Goal: Task Accomplishment & Management: Manage account settings

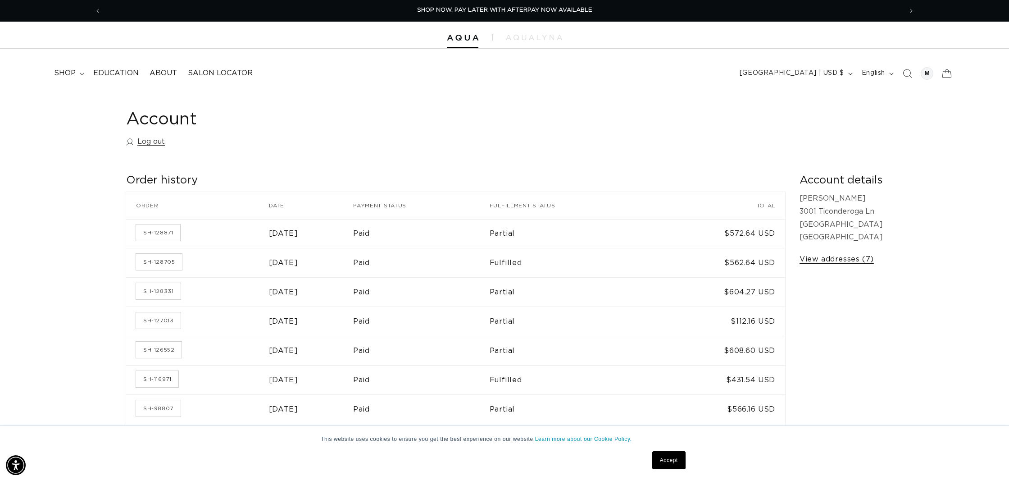
click at [852, 258] on link "View addresses (7)" at bounding box center [837, 259] width 74 height 13
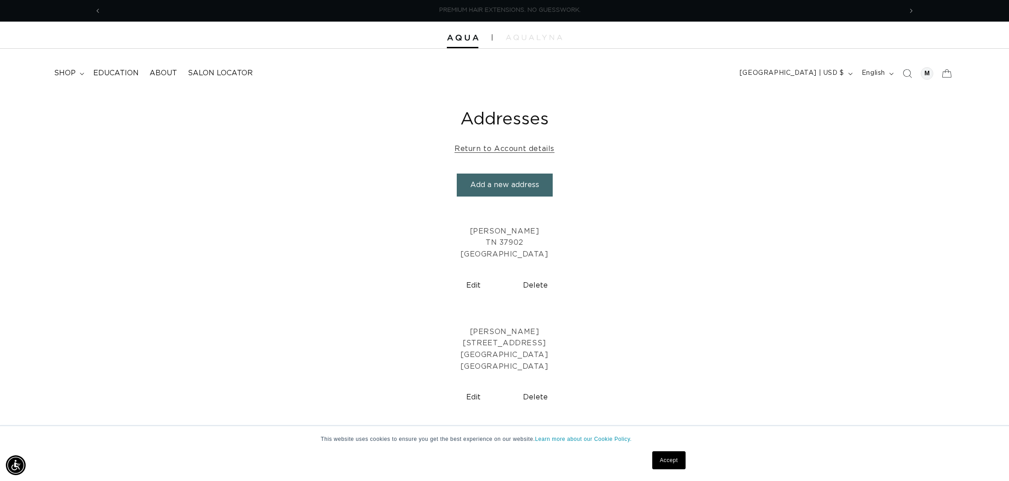
scroll to position [0, 801]
drag, startPoint x: 519, startPoint y: 345, endPoint x: 518, endPoint y: 319, distance: 25.2
click at [519, 344] on p "Cenzie Cromwell 300 West 5th Avenue Knoxville TN 37917 United States" at bounding box center [505, 349] width 996 height 46
click at [512, 334] on p "Cenzie Cromwell 300 West 5th Avenue Knoxville TN 37917 United States" at bounding box center [505, 349] width 996 height 46
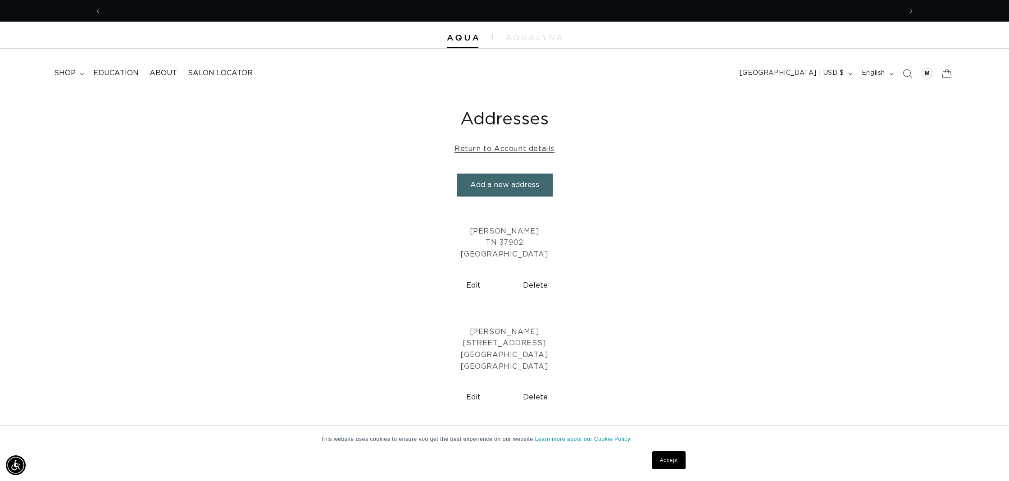
scroll to position [0, 0]
drag, startPoint x: 791, startPoint y: 358, endPoint x: 790, endPoint y: 300, distance: 57.7
click at [791, 357] on p "Cenzie Cromwell 300 West 5th Avenue Knoxville TN 37917 United States" at bounding box center [505, 349] width 996 height 46
click at [506, 139] on div "Addresses Return to Account details Add a new address Add a new address First n…" at bounding box center [504, 484] width 1009 height 785
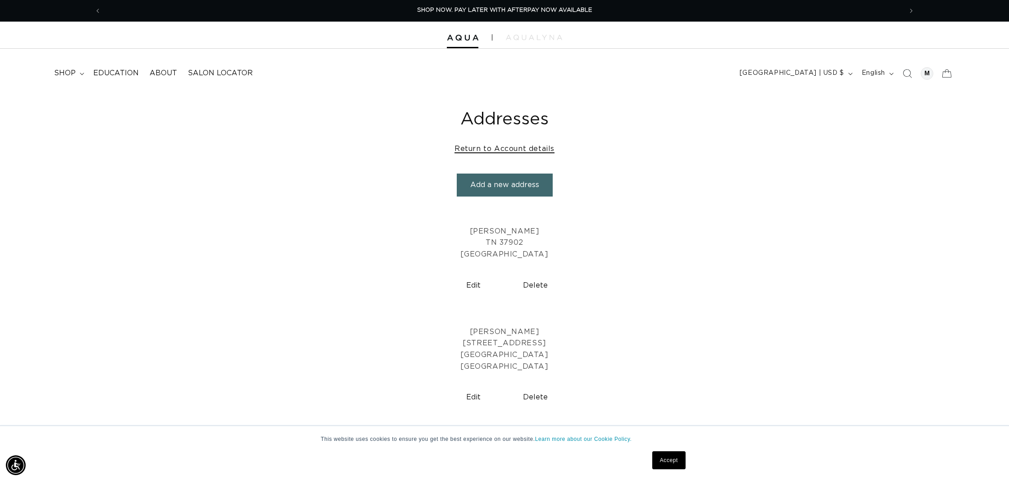
click at [505, 142] on link "Return to Account details" at bounding box center [505, 148] width 100 height 13
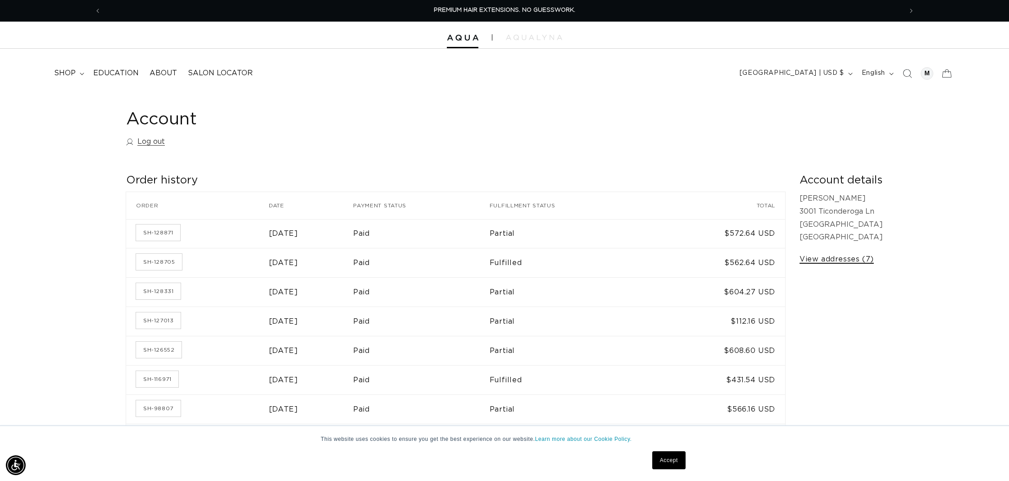
click at [841, 259] on link "View addresses (7)" at bounding box center [837, 259] width 74 height 13
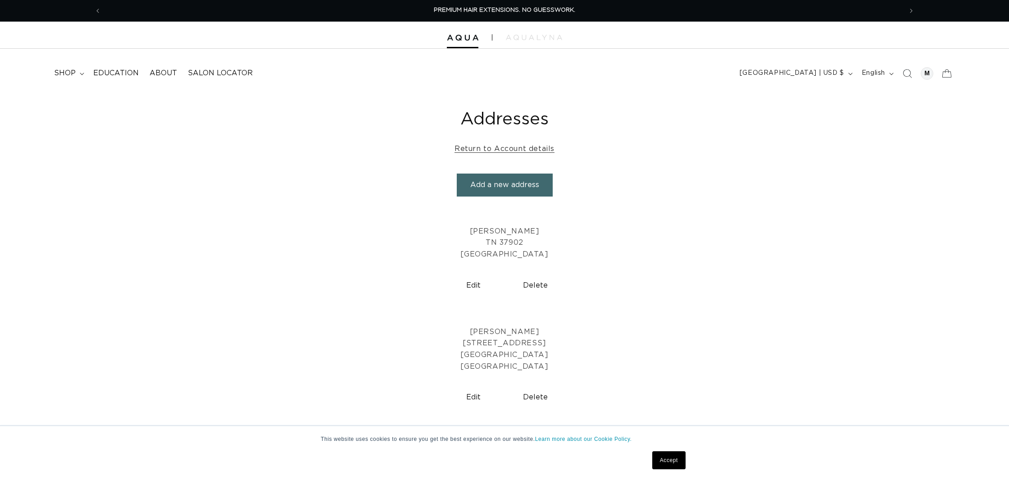
select select "[US_STATE]"
drag, startPoint x: 503, startPoint y: 330, endPoint x: 482, endPoint y: 368, distance: 43.3
click at [503, 330] on p "Cenzie Cromwell 300 West 5th Avenue Knoxville TN 37917 United States" at bounding box center [505, 349] width 996 height 46
click at [474, 390] on button "Edit" at bounding box center [473, 397] width 55 height 23
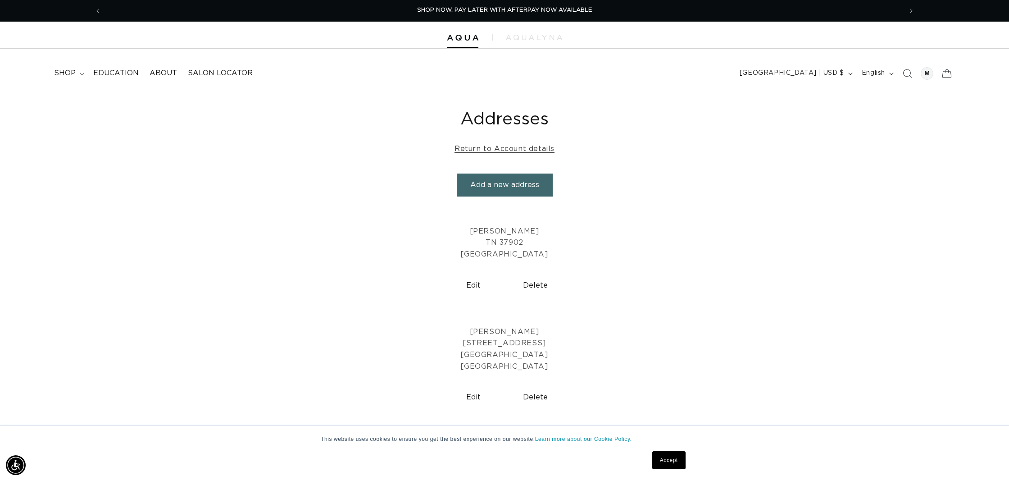
click at [470, 393] on button "Edit" at bounding box center [473, 397] width 55 height 23
click at [674, 459] on link "Accept" at bounding box center [668, 460] width 33 height 18
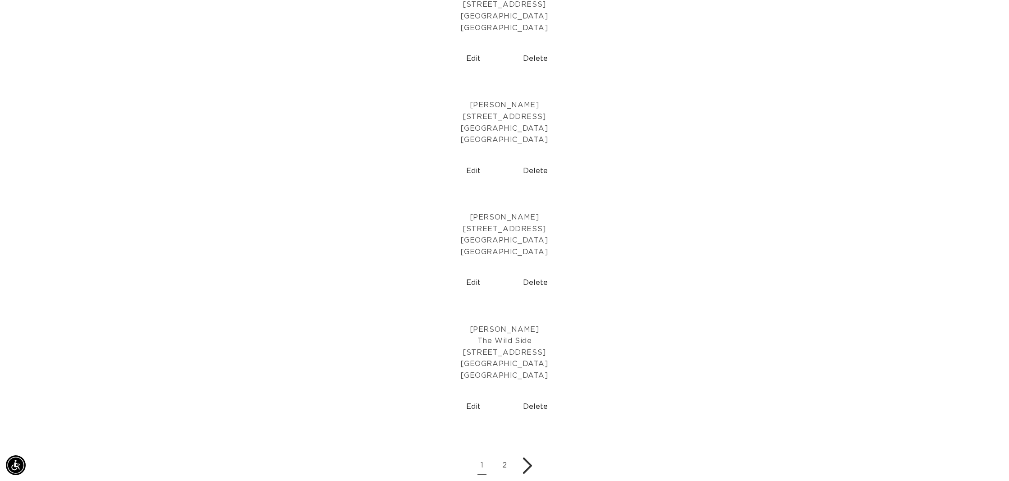
scroll to position [0, 0]
